Goal: Information Seeking & Learning: Learn about a topic

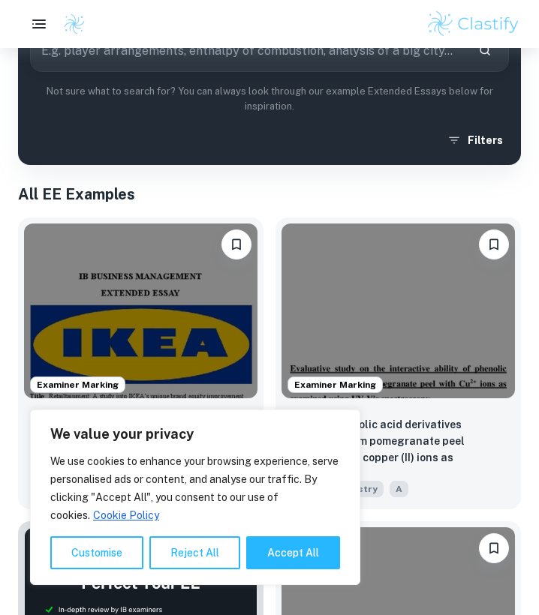
scroll to position [251, 0]
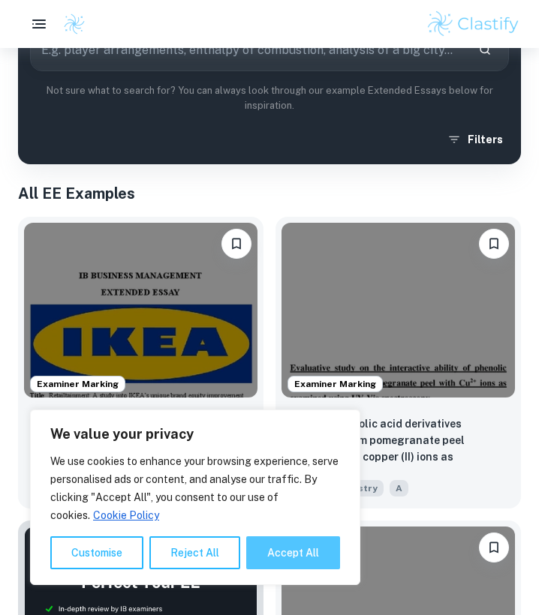
click at [262, 555] on button "Accept All" at bounding box center [293, 553] width 94 height 33
checkbox input "true"
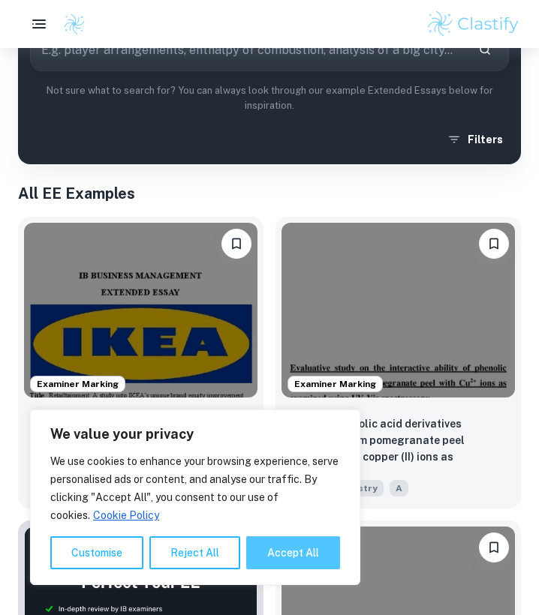
checkbox input "true"
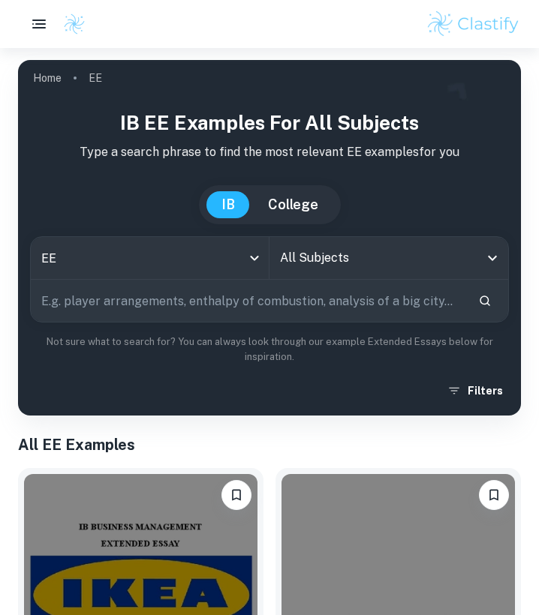
scroll to position [0, 0]
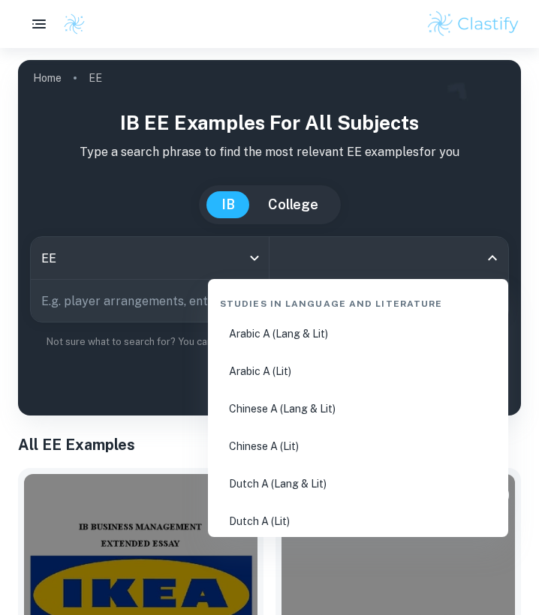
click at [310, 260] on input "All Subjects" at bounding box center [377, 258] width 203 height 29
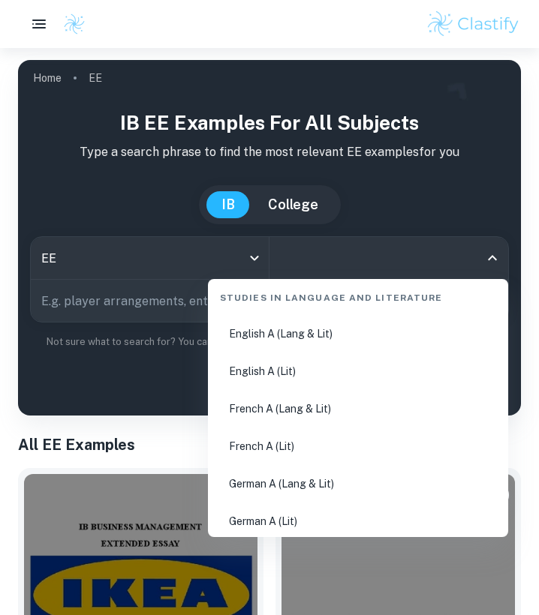
scroll to position [207, 0]
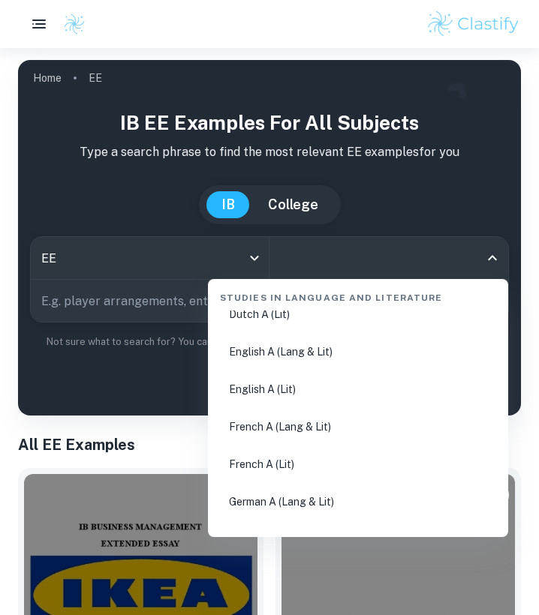
click at [288, 353] on li "English A (Lang & Lit)" at bounding box center [358, 352] width 288 height 35
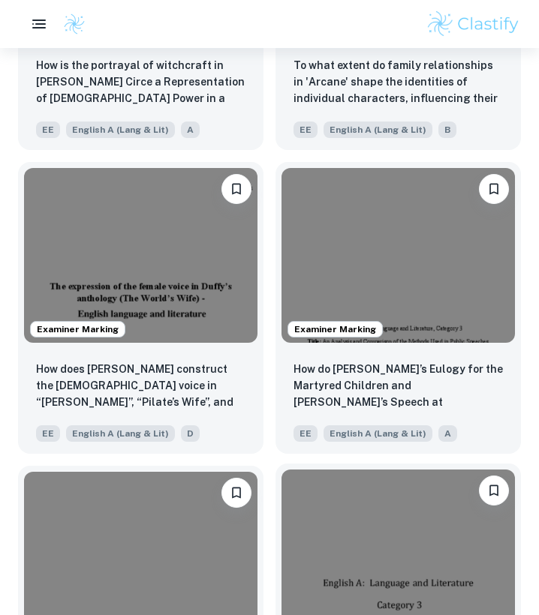
scroll to position [2633, 0]
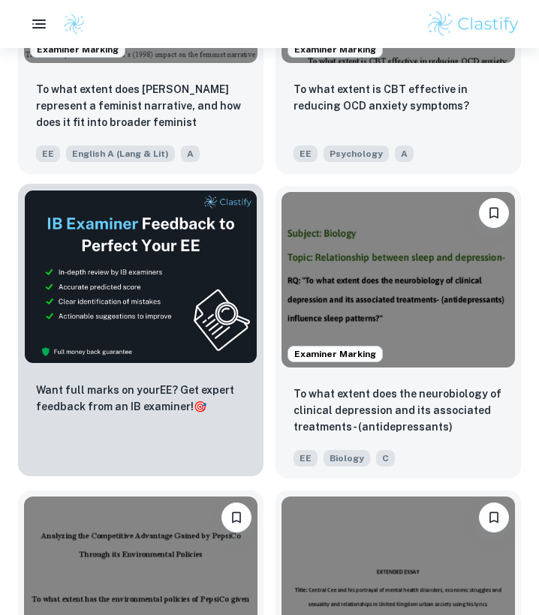
scroll to position [5254, 0]
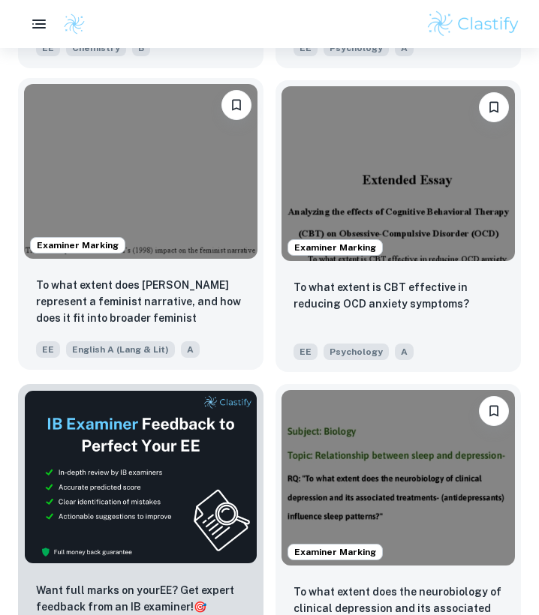
click at [198, 248] on img at bounding box center [140, 171] width 233 height 175
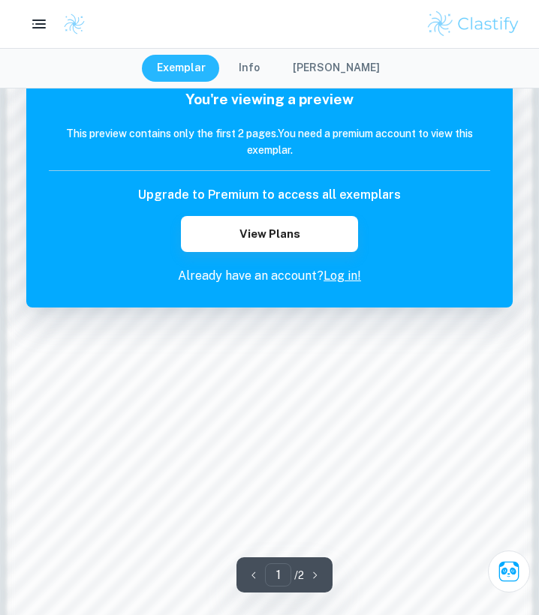
scroll to position [1016, 0]
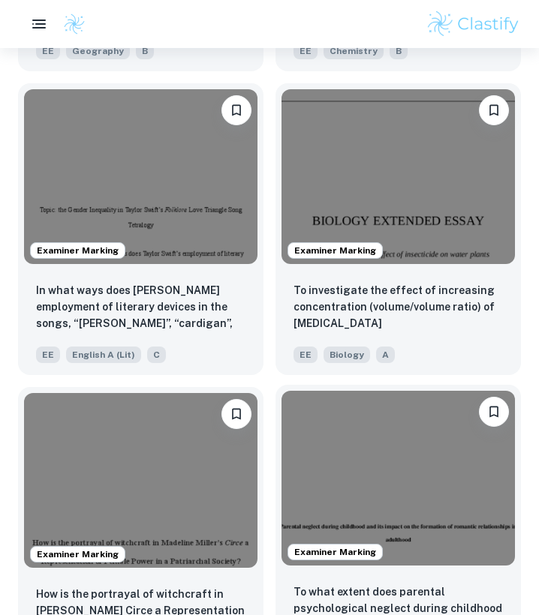
scroll to position [9814, 0]
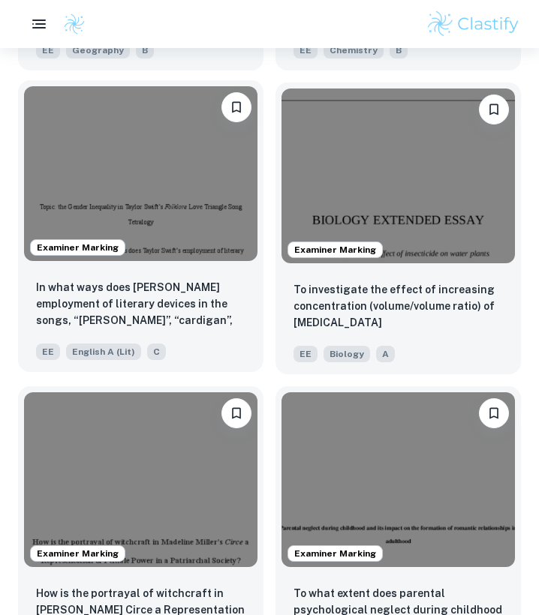
click at [127, 139] on img at bounding box center [140, 173] width 233 height 175
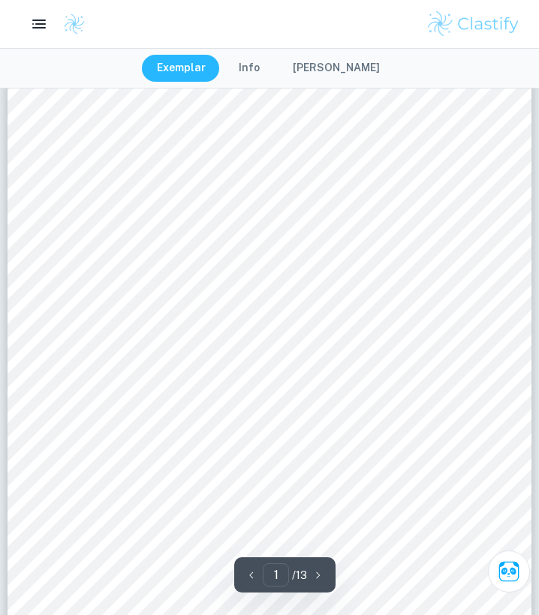
scroll to position [78, 0]
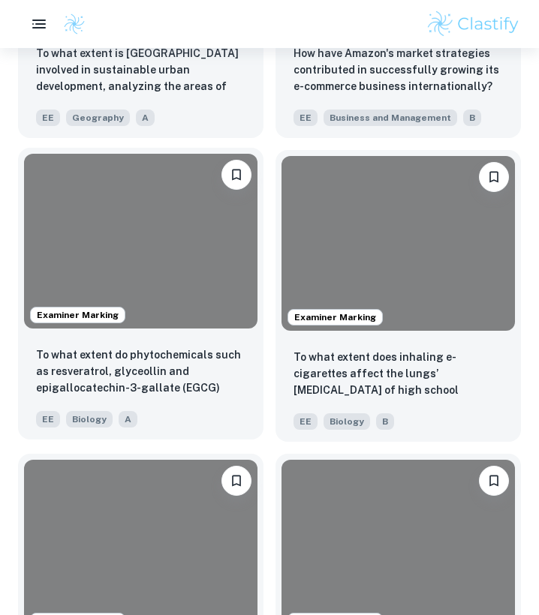
scroll to position [16841, 0]
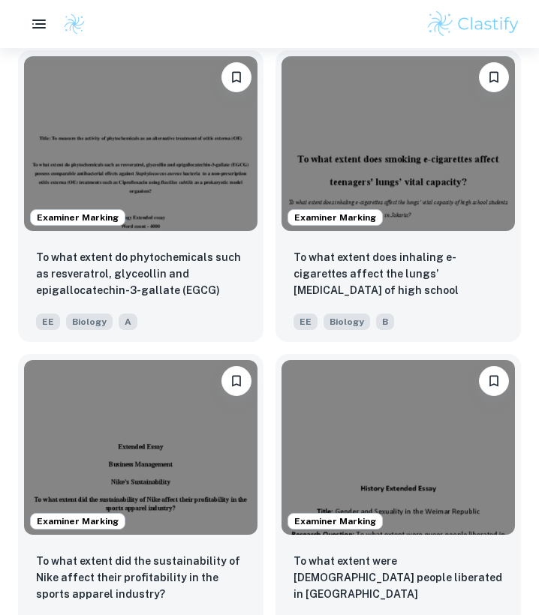
drag, startPoint x: 108, startPoint y: 416, endPoint x: 0, endPoint y: 386, distance: 112.2
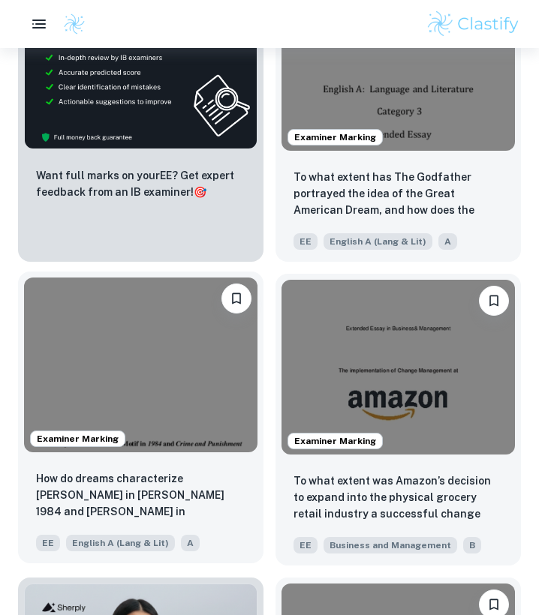
scroll to position [25136, 0]
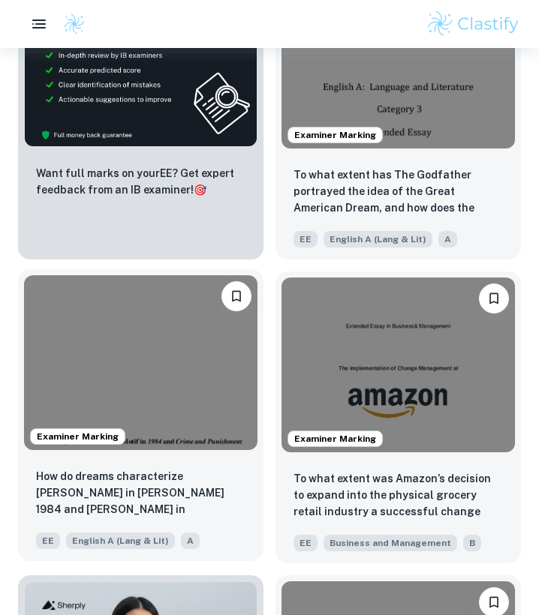
click at [164, 417] on img at bounding box center [140, 362] width 233 height 175
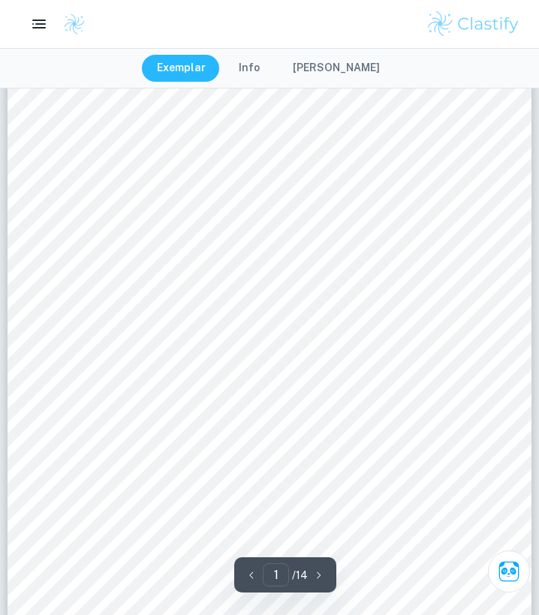
scroll to position [144, 0]
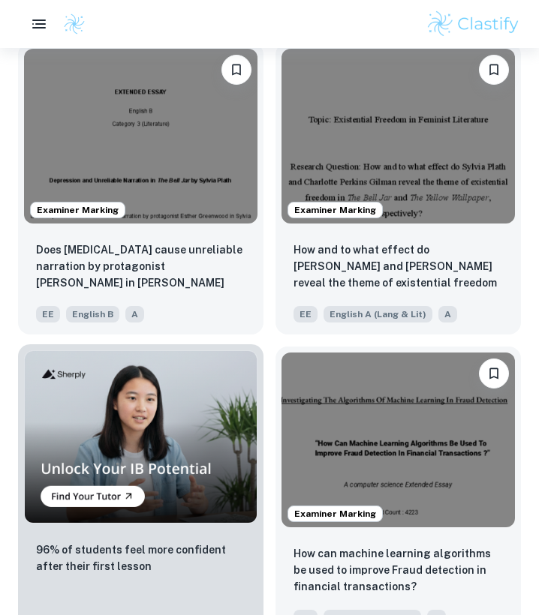
scroll to position [3466, 0]
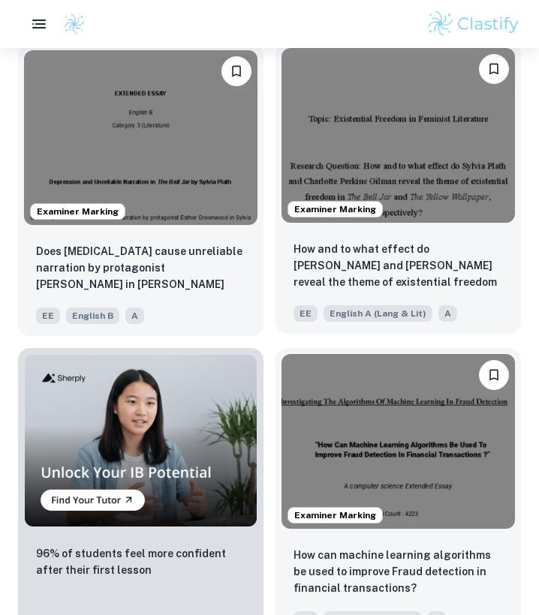
click at [371, 140] on img at bounding box center [397, 135] width 233 height 175
